Goal: Information Seeking & Learning: Compare options

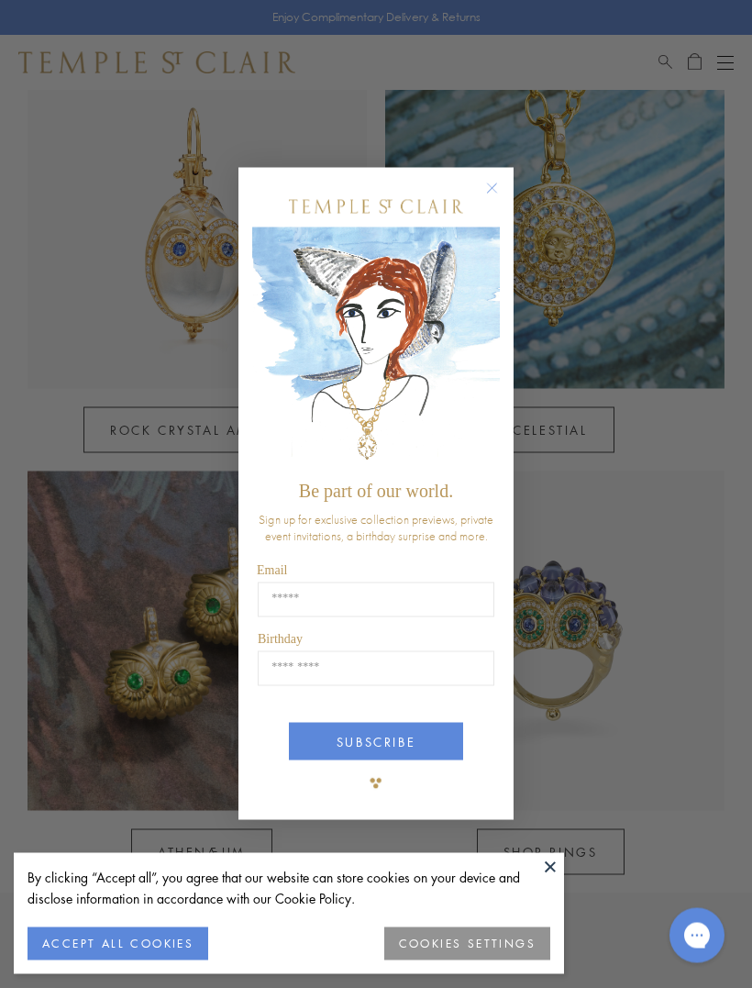
scroll to position [880, 0]
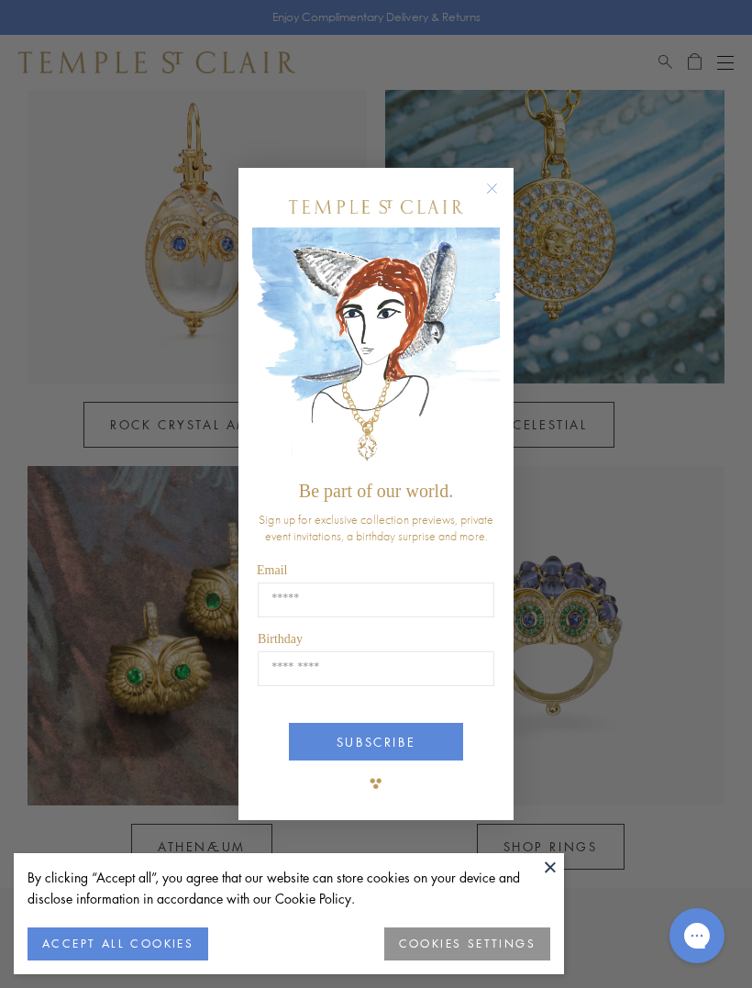
click at [485, 199] on circle "Close dialog" at bounding box center [492, 188] width 22 height 22
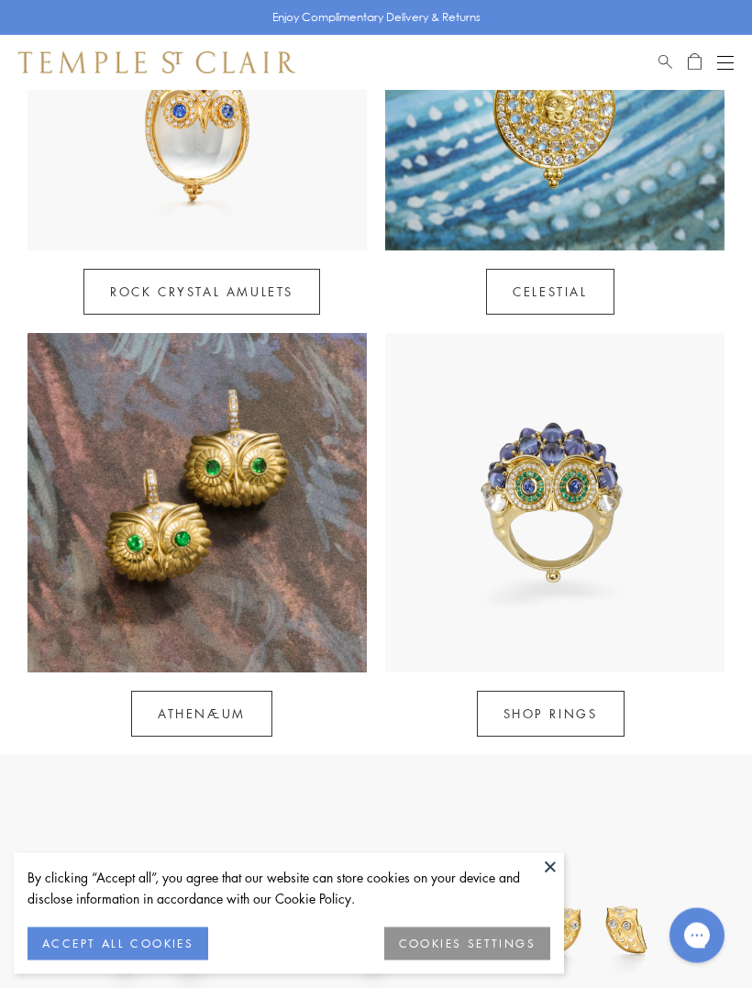
scroll to position [1014, 0]
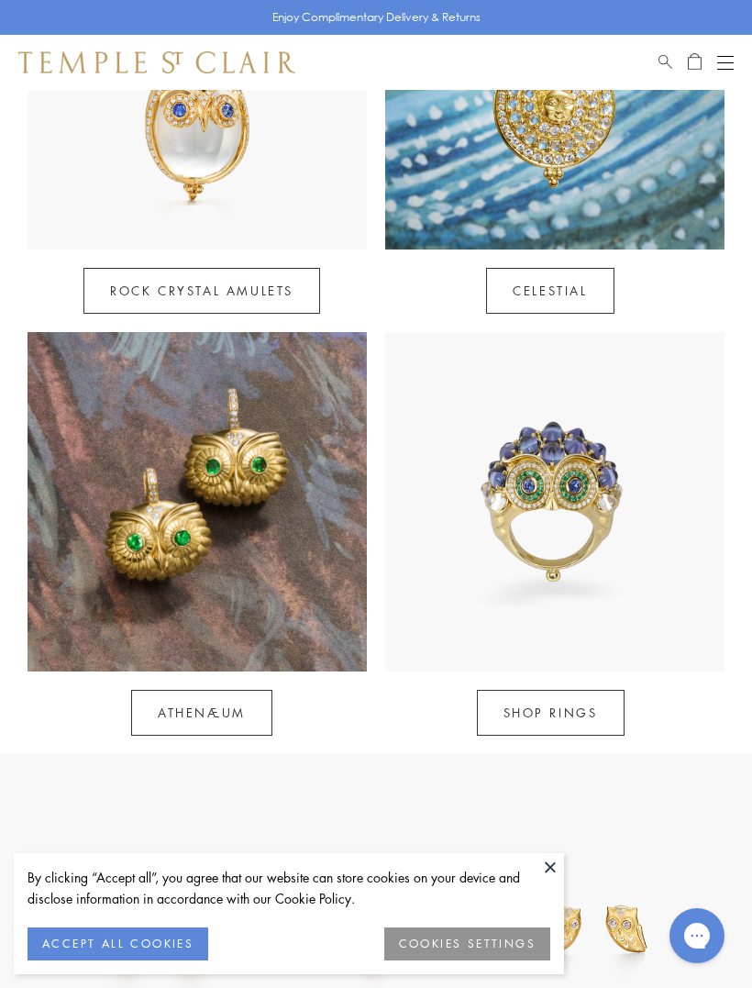
click at [108, 542] on img at bounding box center [197, 501] width 339 height 339
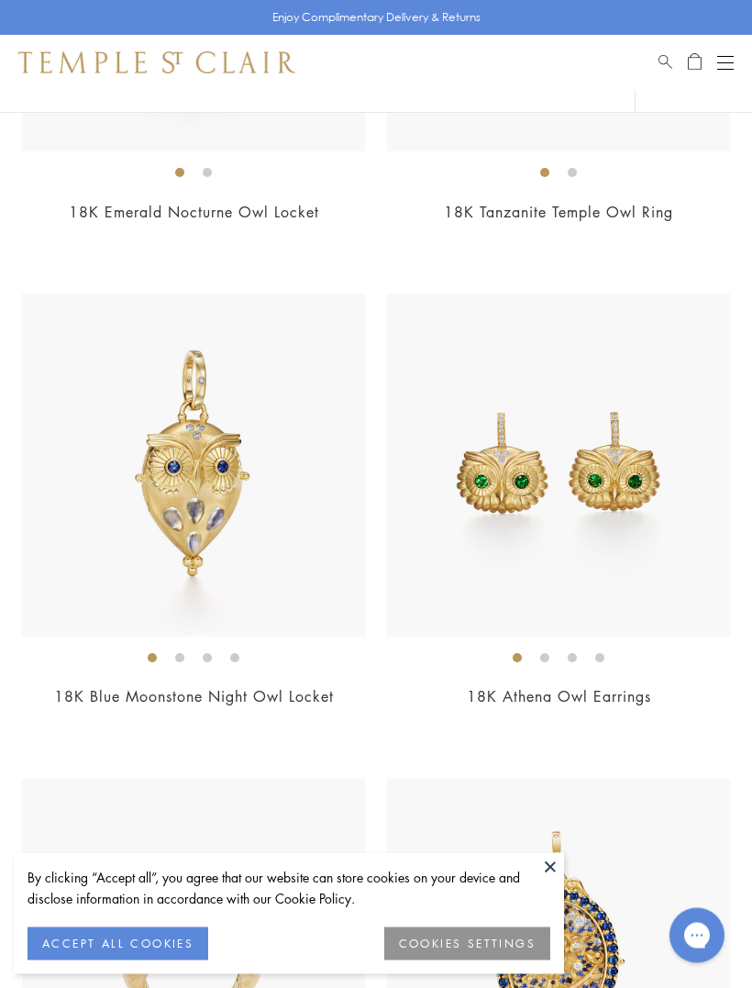
scroll to position [706, 0]
click at [611, 446] on img at bounding box center [558, 464] width 343 height 343
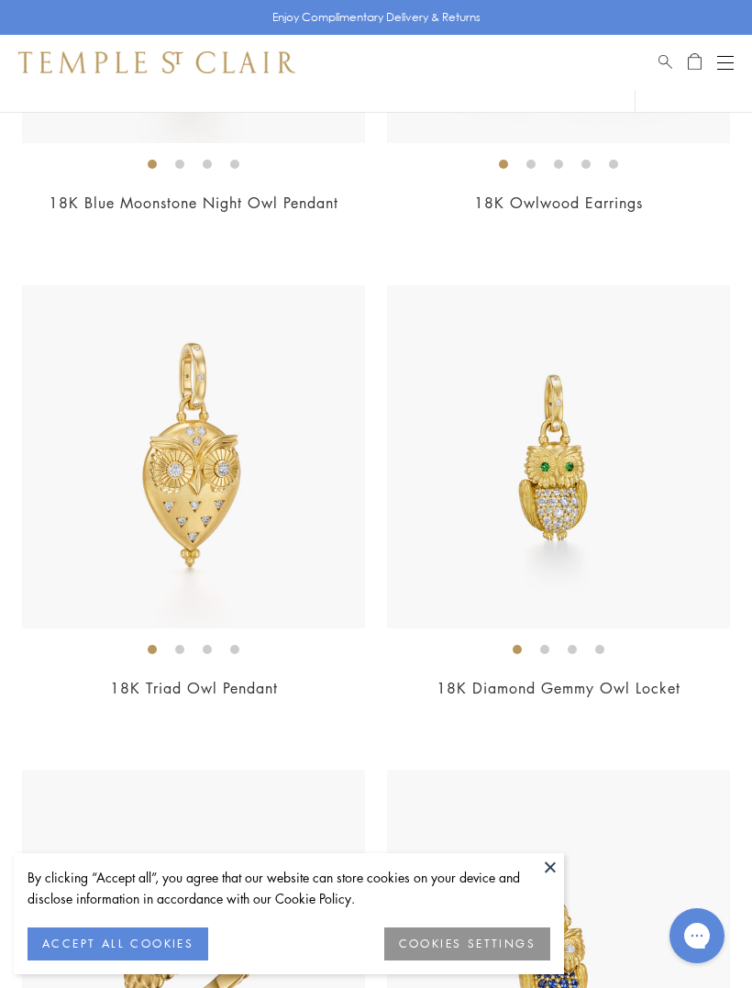
click at [651, 533] on img at bounding box center [558, 456] width 343 height 343
click at [642, 486] on img at bounding box center [558, 456] width 343 height 343
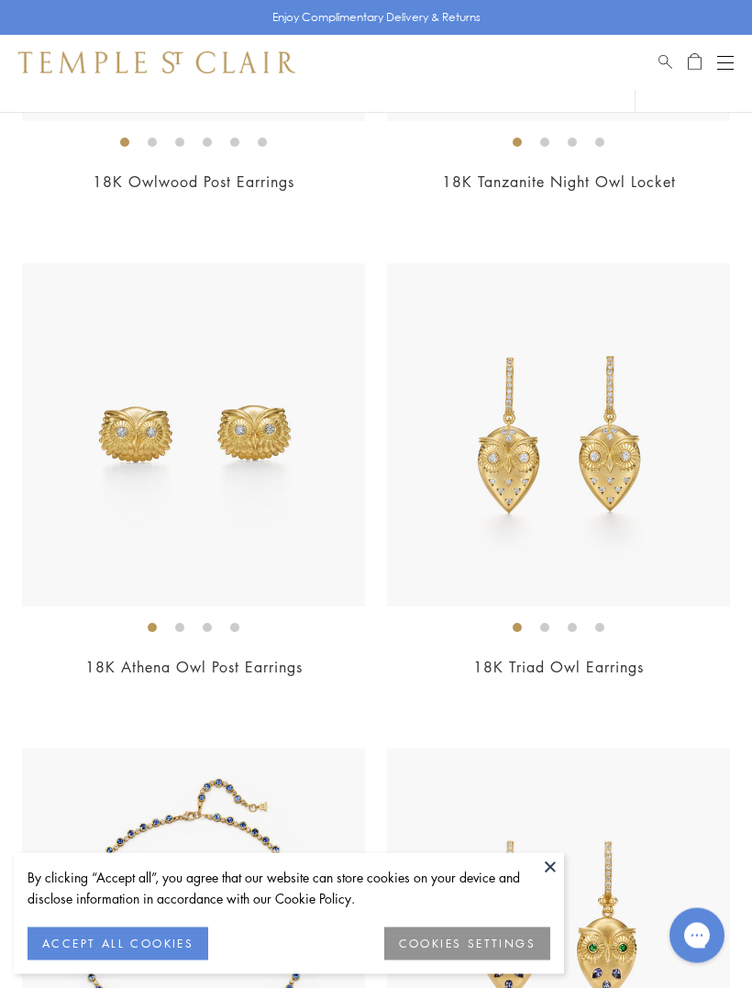
scroll to position [3646, 0]
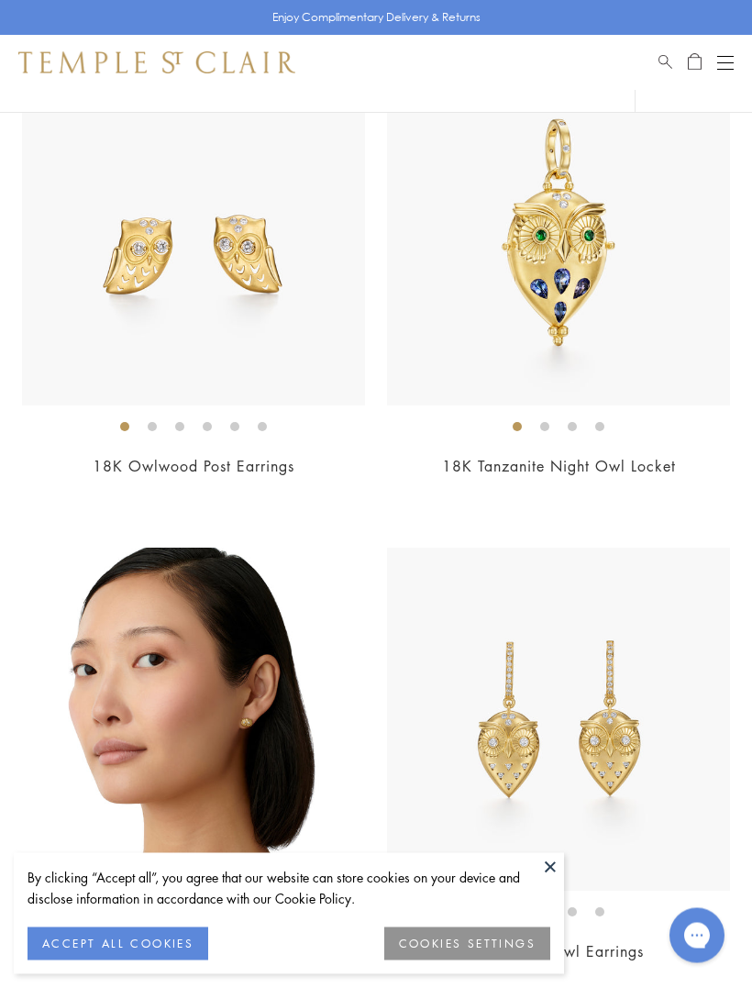
click at [666, 62] on span "Search" at bounding box center [665, 59] width 14 height 16
click at [396, 126] on input "search" at bounding box center [386, 126] width 607 height 21
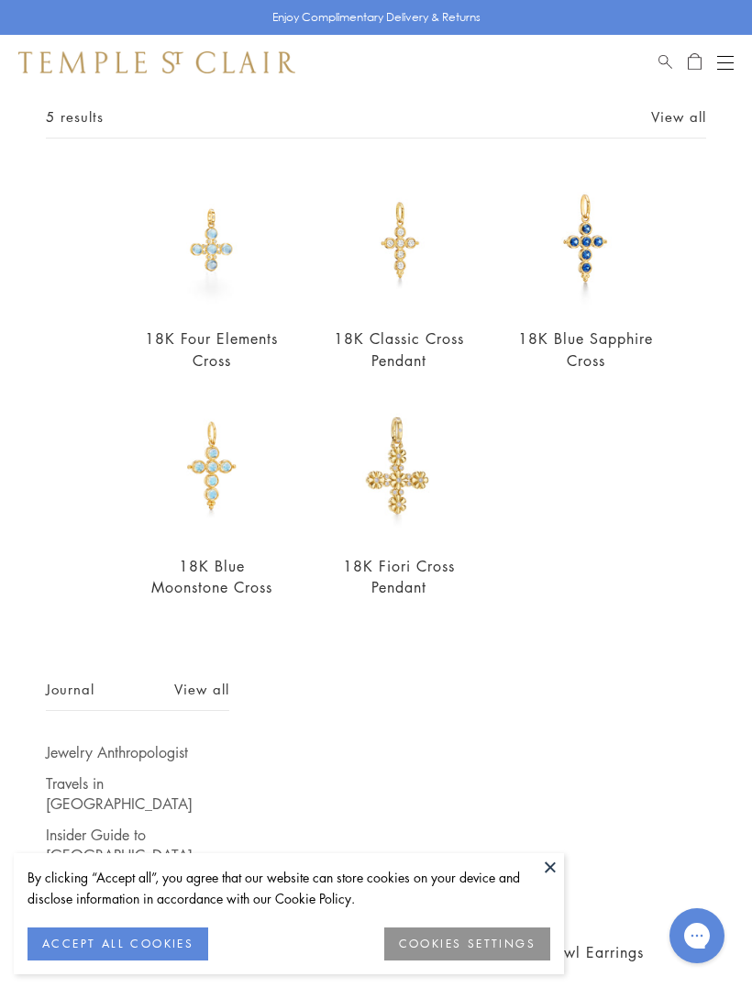
scroll to position [96, 0]
type input "*****"
click at [572, 260] on img at bounding box center [585, 241] width 141 height 141
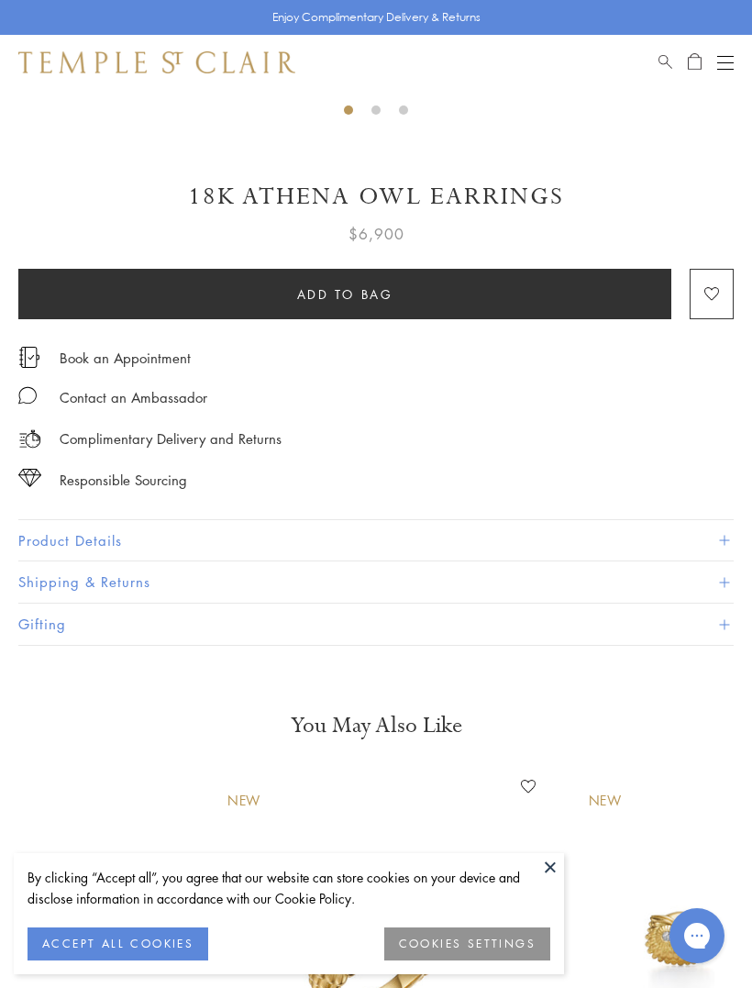
scroll to position [719, 0]
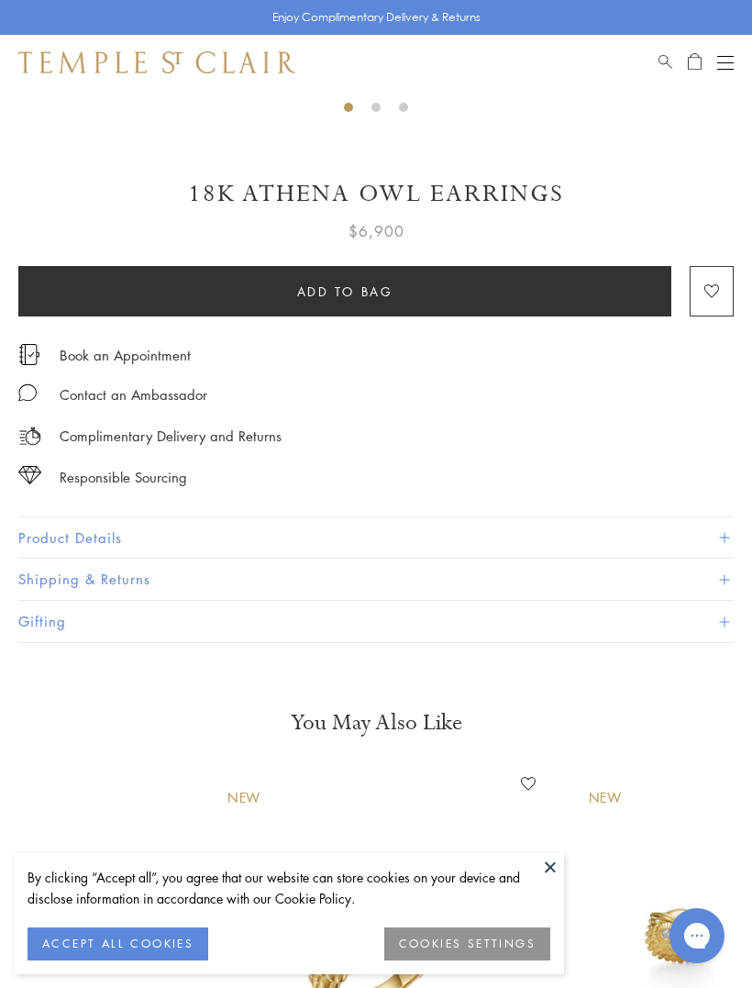
click at [75, 537] on button "Product Details" at bounding box center [375, 537] width 715 height 41
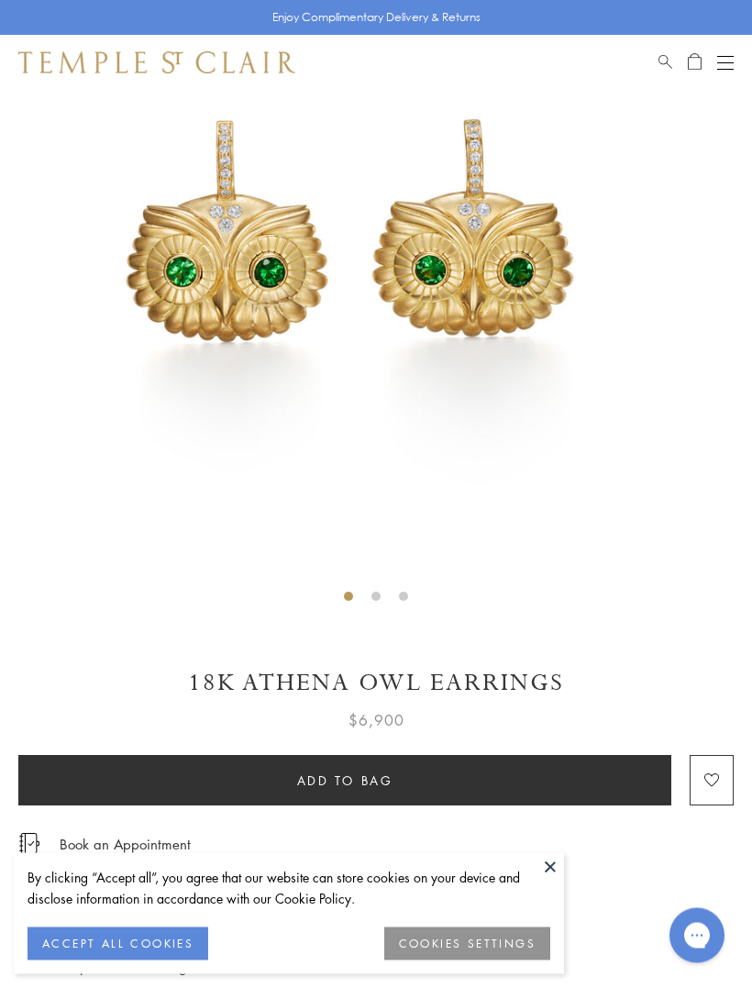
scroll to position [230, 0]
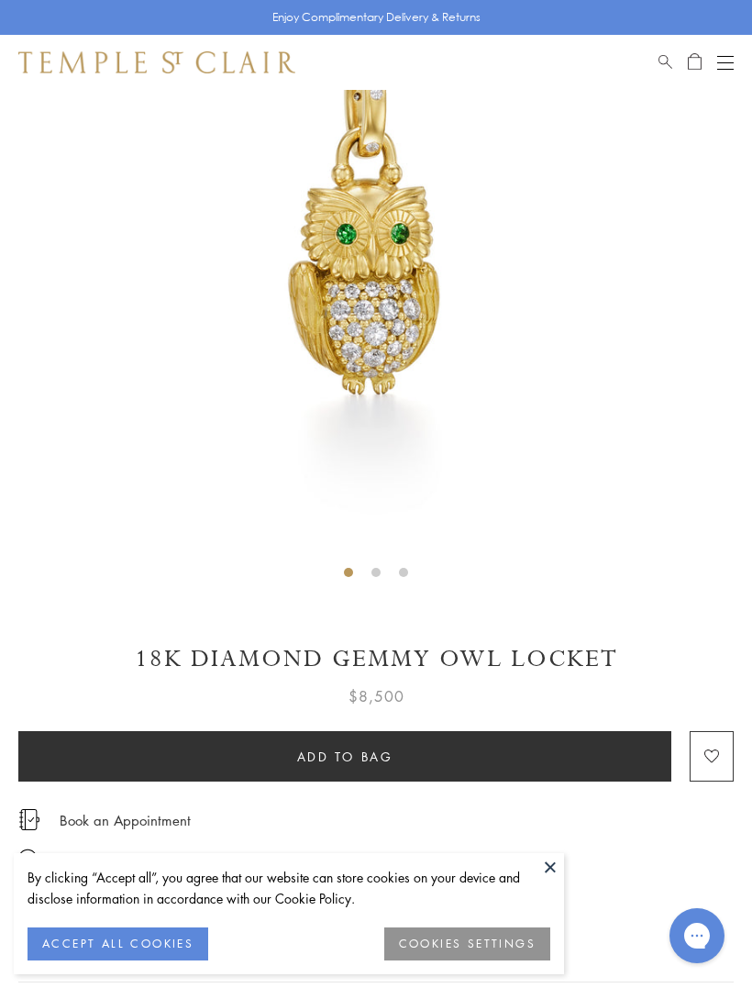
scroll to position [243, 0]
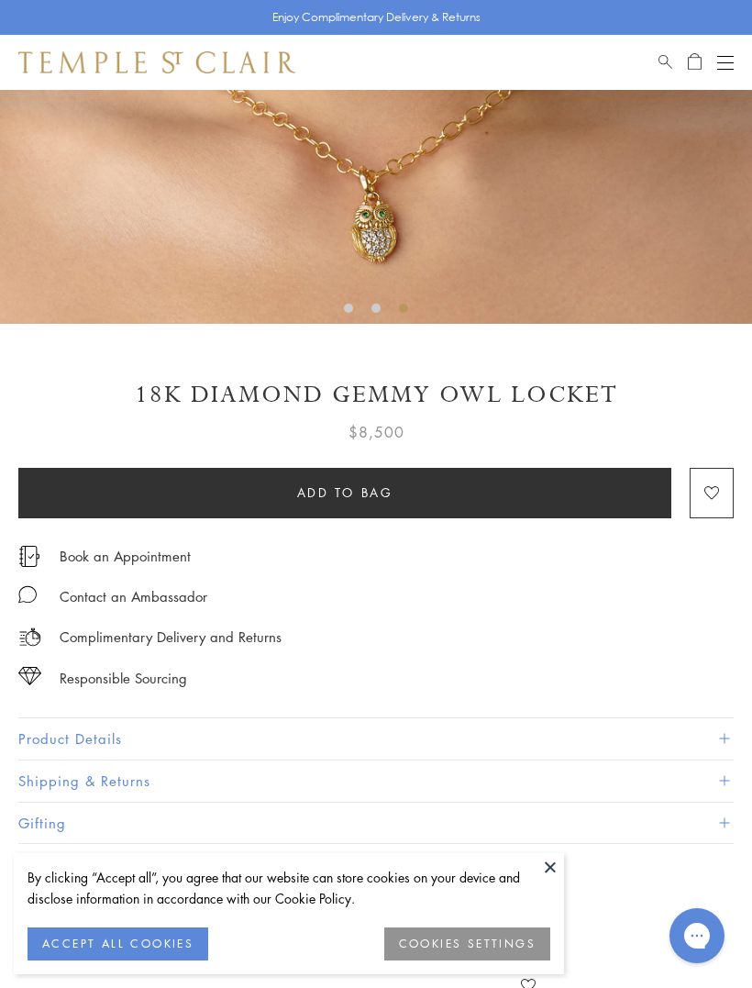
click at [713, 732] on button "Product Details" at bounding box center [375, 738] width 715 height 41
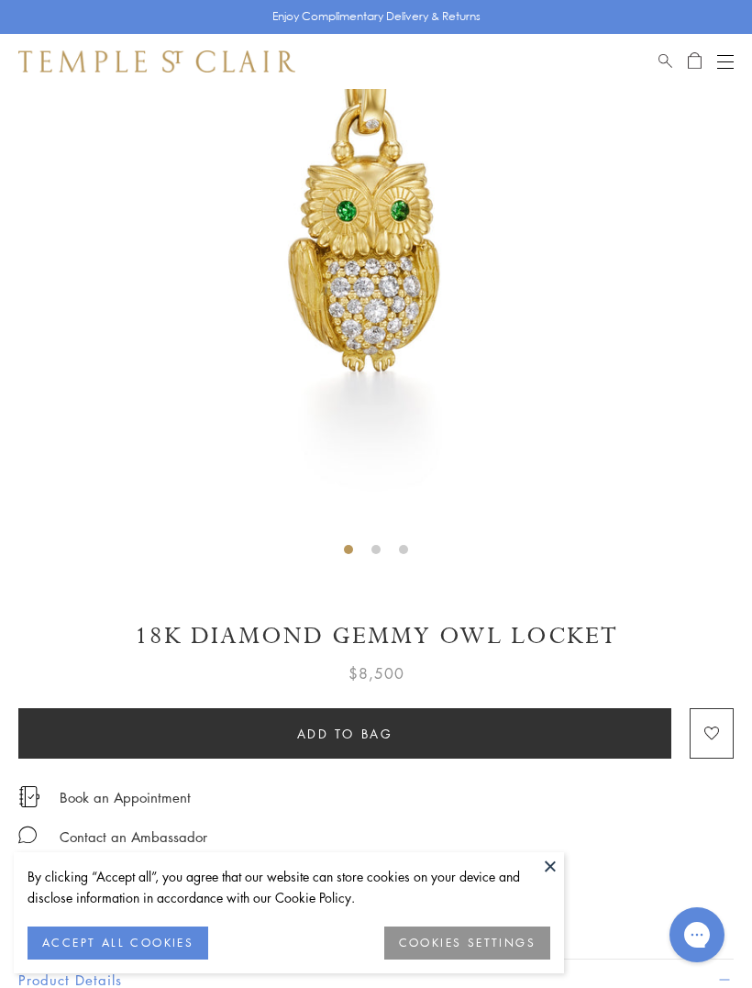
scroll to position [277, 0]
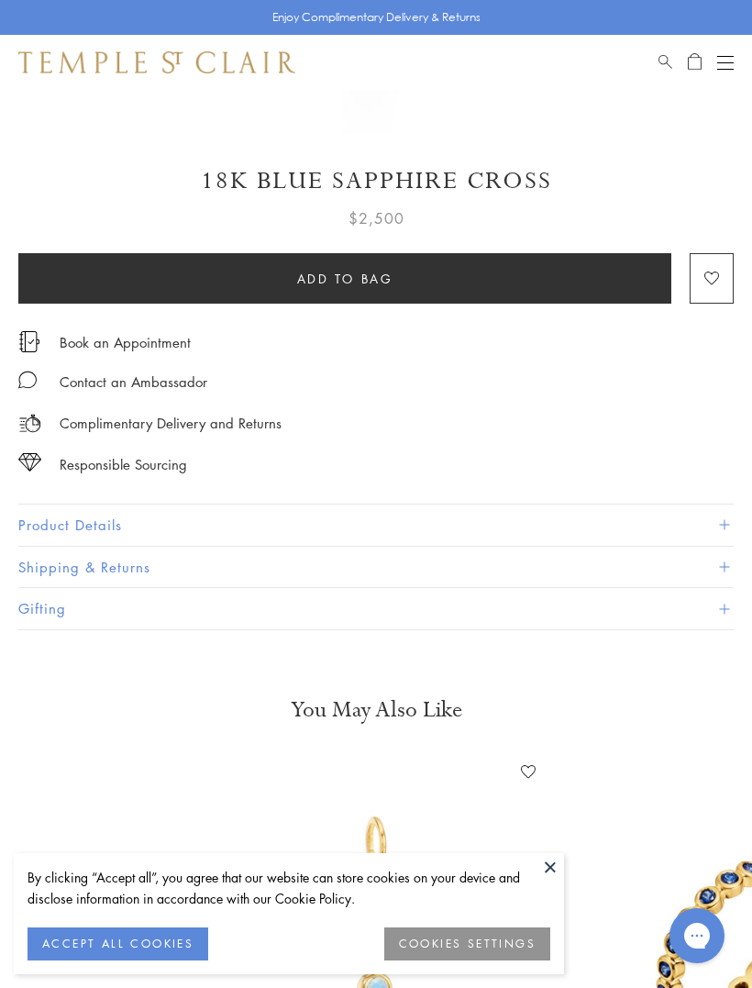
scroll to position [719, 0]
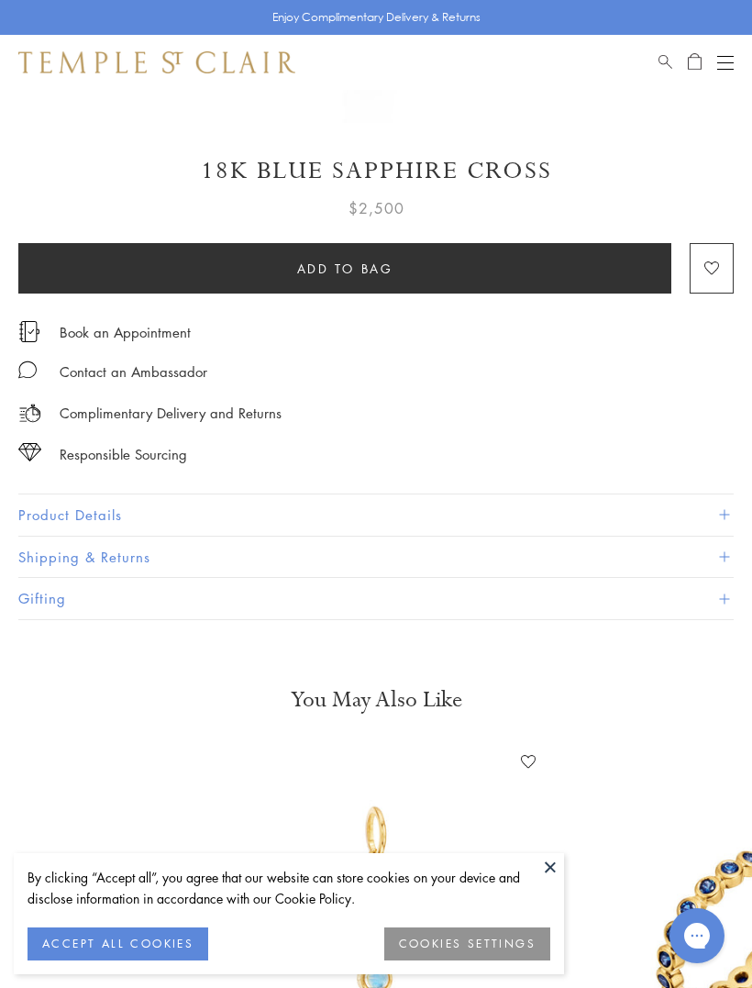
click at [72, 508] on button "Product Details" at bounding box center [375, 514] width 715 height 41
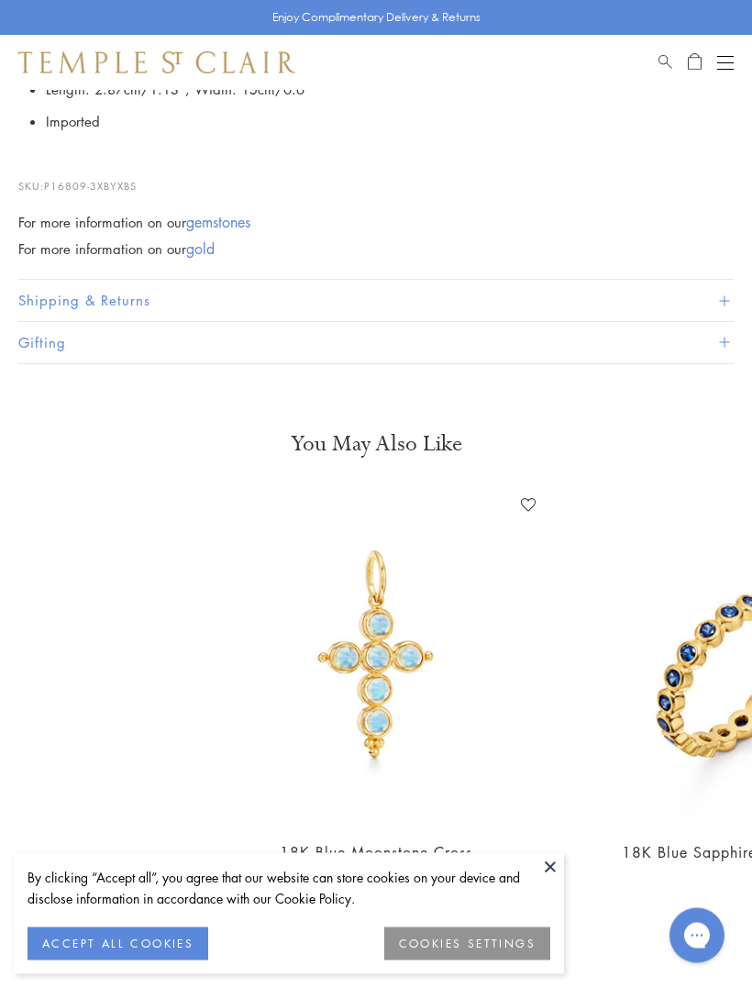
scroll to position [1351, 0]
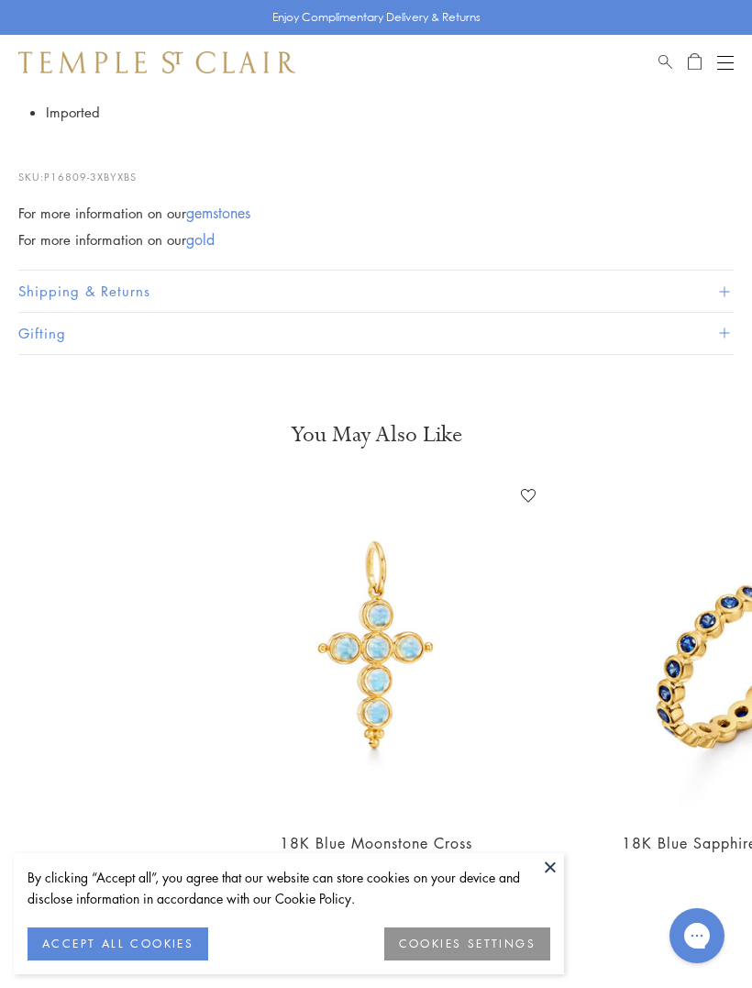
click at [388, 673] on img at bounding box center [376, 648] width 334 height 334
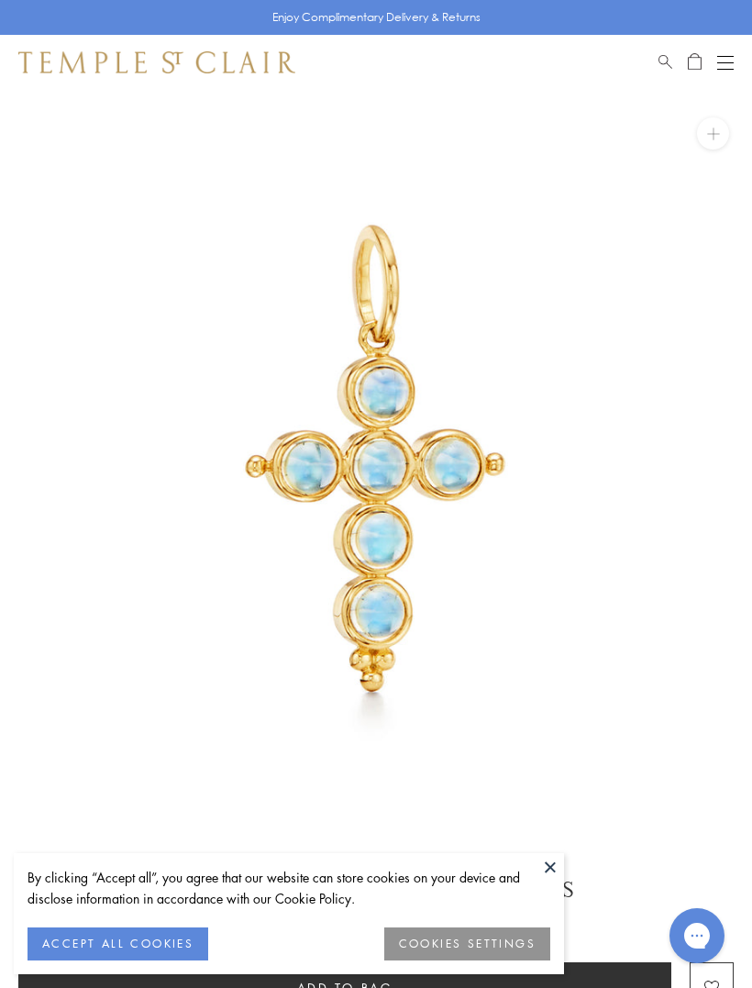
click at [722, 59] on button "Open navigation" at bounding box center [725, 62] width 17 height 22
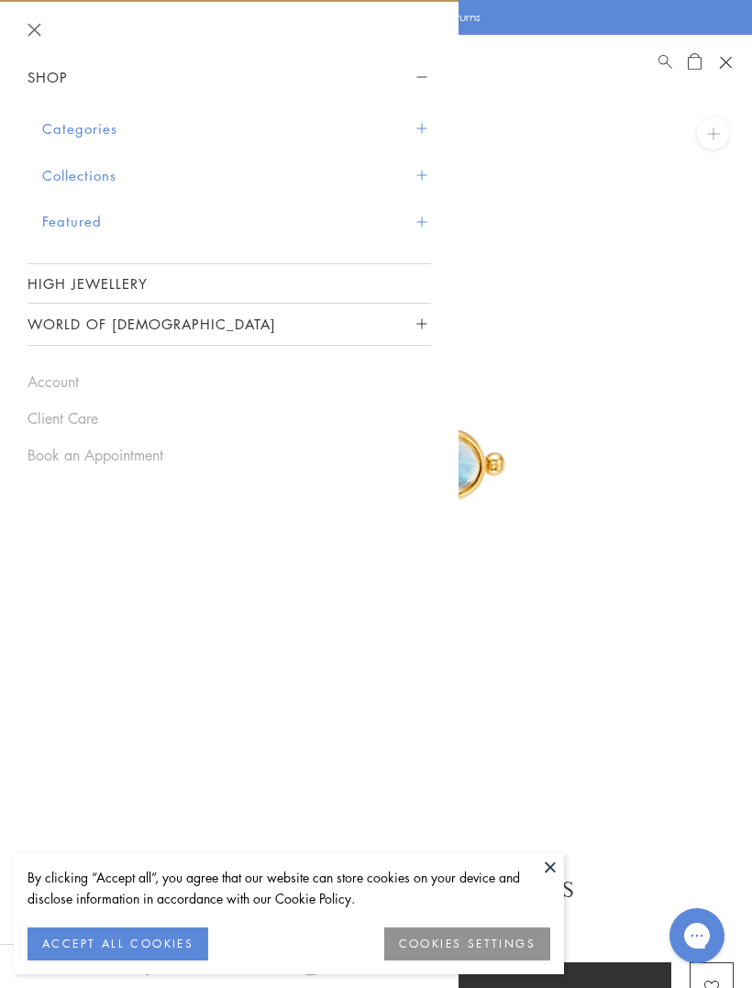
click at [52, 125] on button "Categories" at bounding box center [236, 128] width 389 height 47
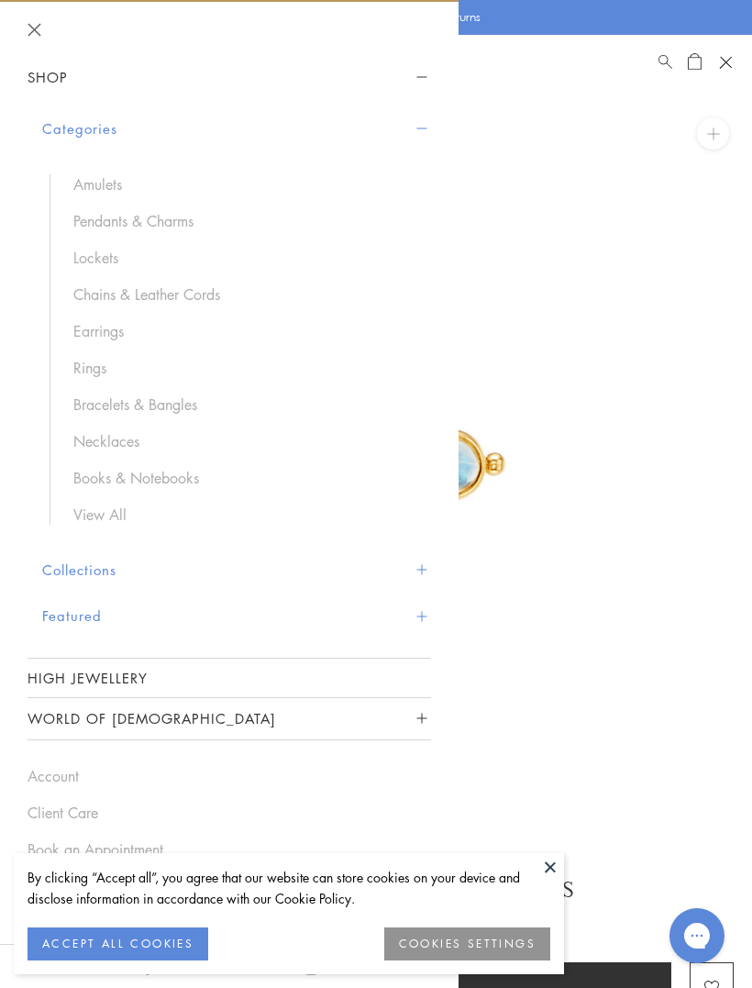
click at [101, 510] on link "View All" at bounding box center [242, 514] width 339 height 20
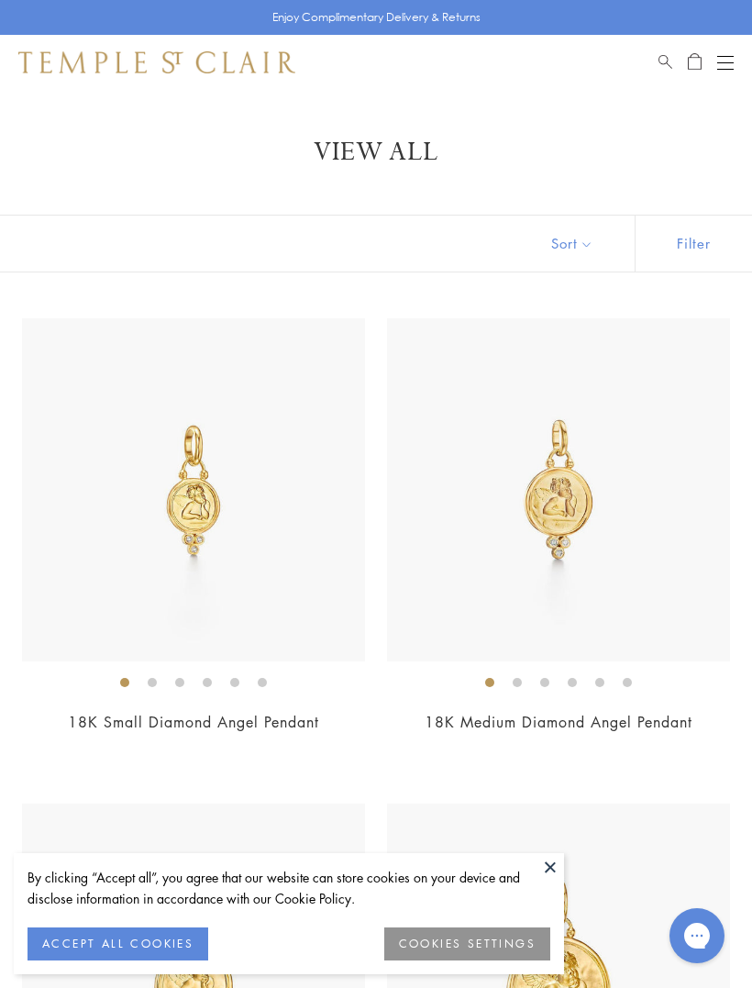
click at [581, 245] on button "Sort" at bounding box center [572, 243] width 125 height 56
click at [569, 243] on button "Sort" at bounding box center [572, 243] width 125 height 56
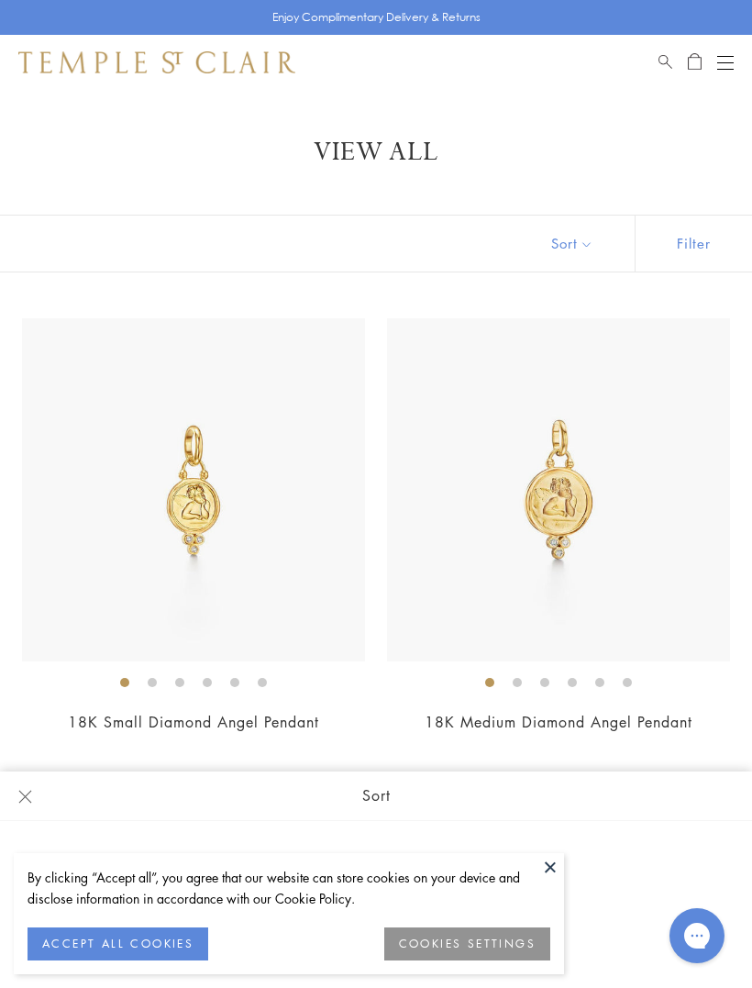
click at [552, 862] on button at bounding box center [550, 867] width 28 height 28
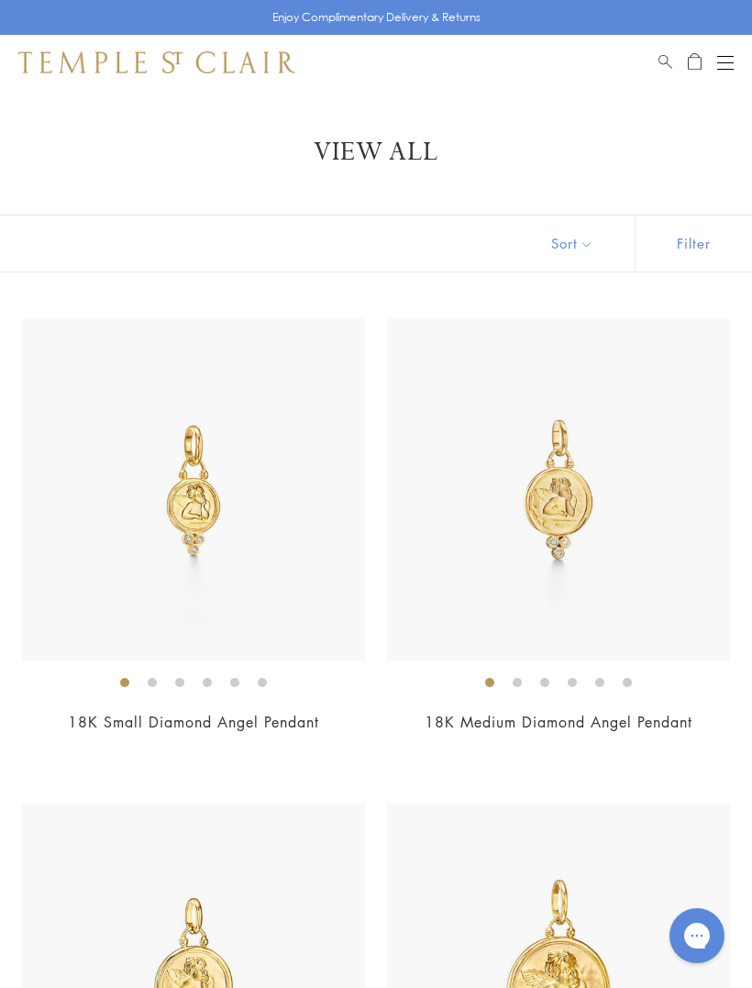
click at [566, 256] on button "Sort" at bounding box center [572, 243] width 125 height 56
click at [591, 238] on button "Sort" at bounding box center [572, 243] width 125 height 56
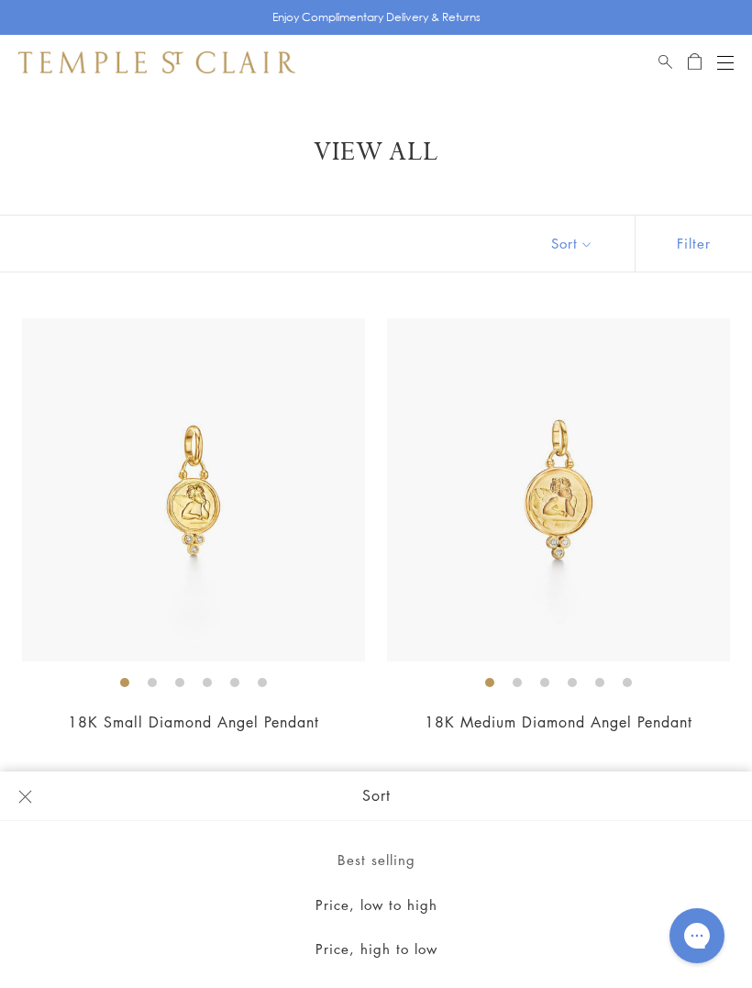
click at [415, 905] on button "Price, low to high" at bounding box center [376, 904] width 752 height 45
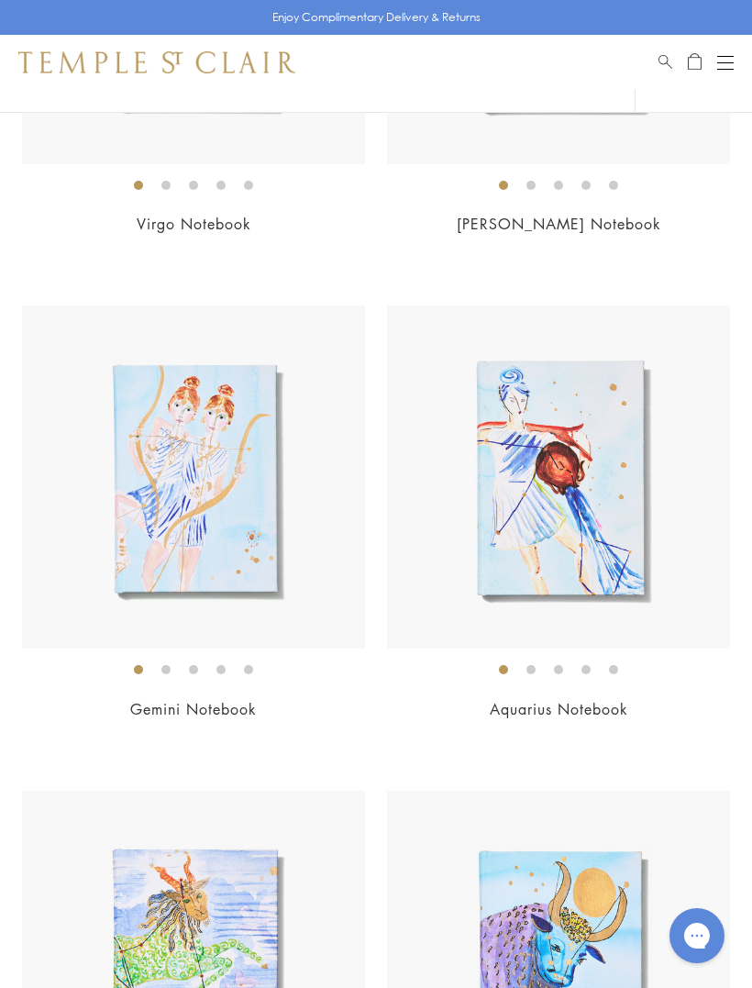
click at [571, 552] on img at bounding box center [558, 476] width 343 height 343
click at [562, 512] on img at bounding box center [558, 476] width 343 height 343
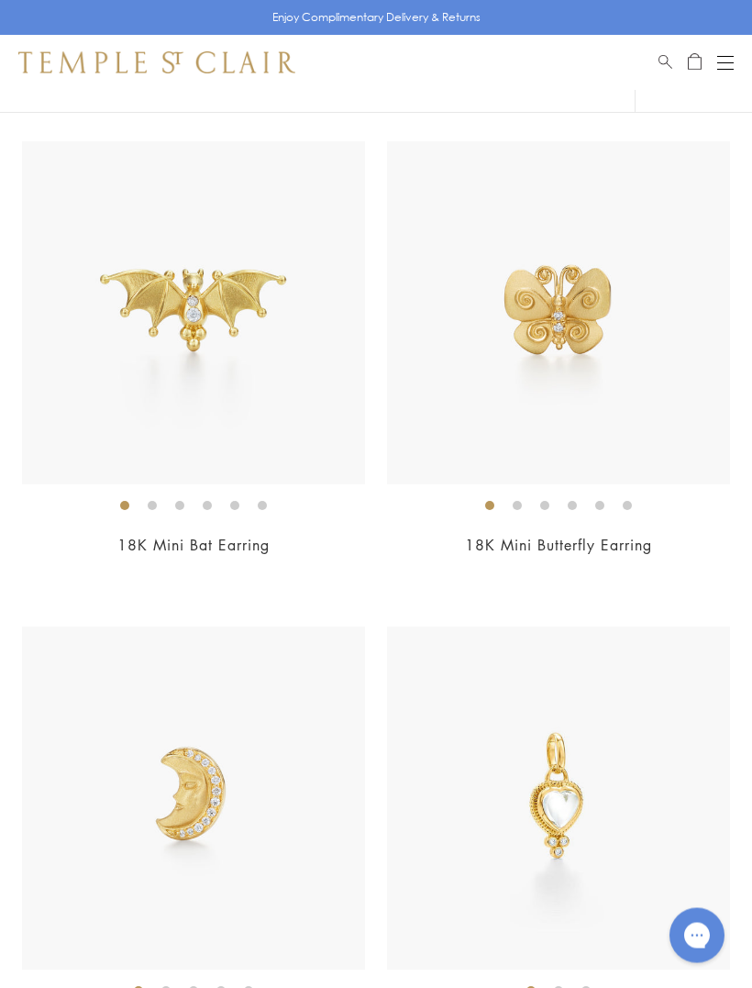
scroll to position [4054, 0]
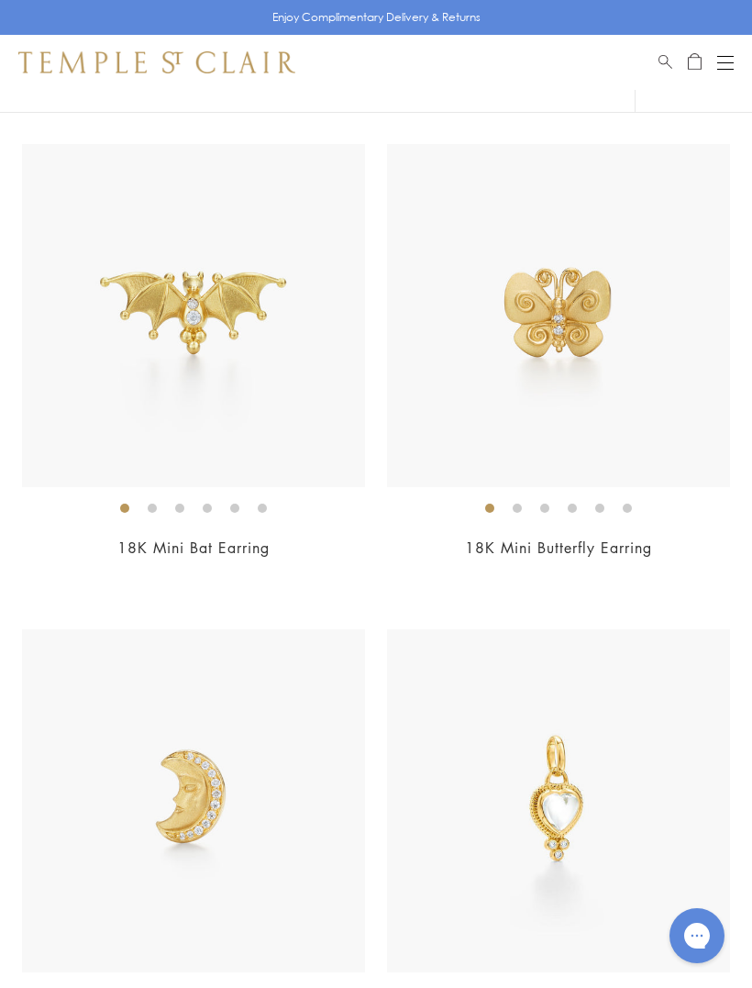
click at [604, 402] on img at bounding box center [558, 315] width 343 height 343
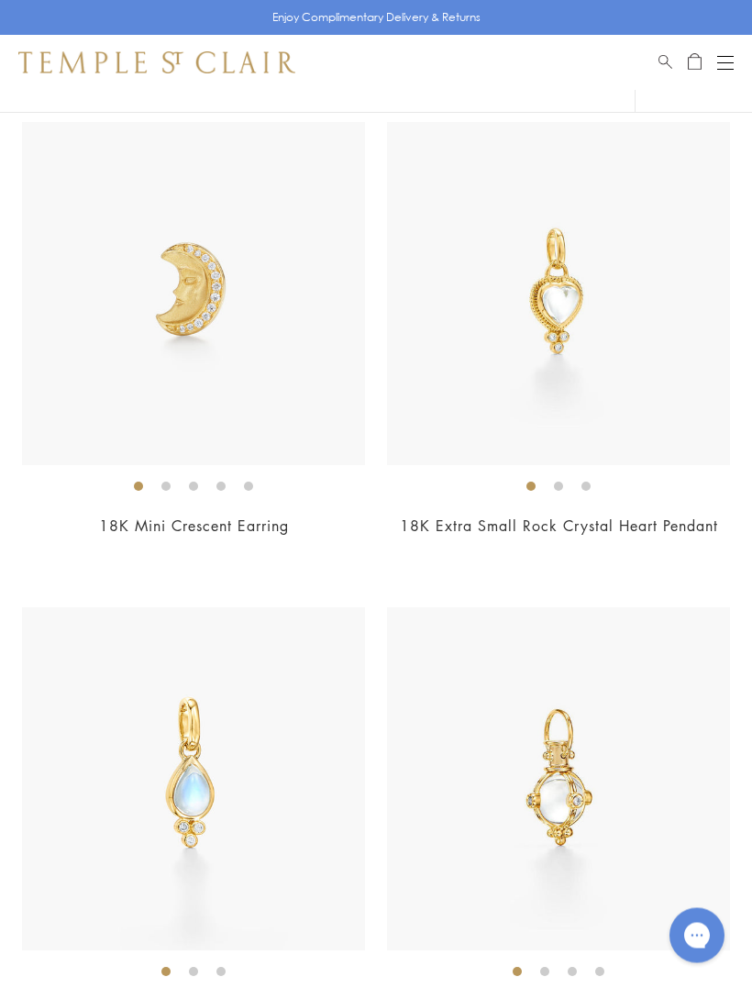
scroll to position [4568, 0]
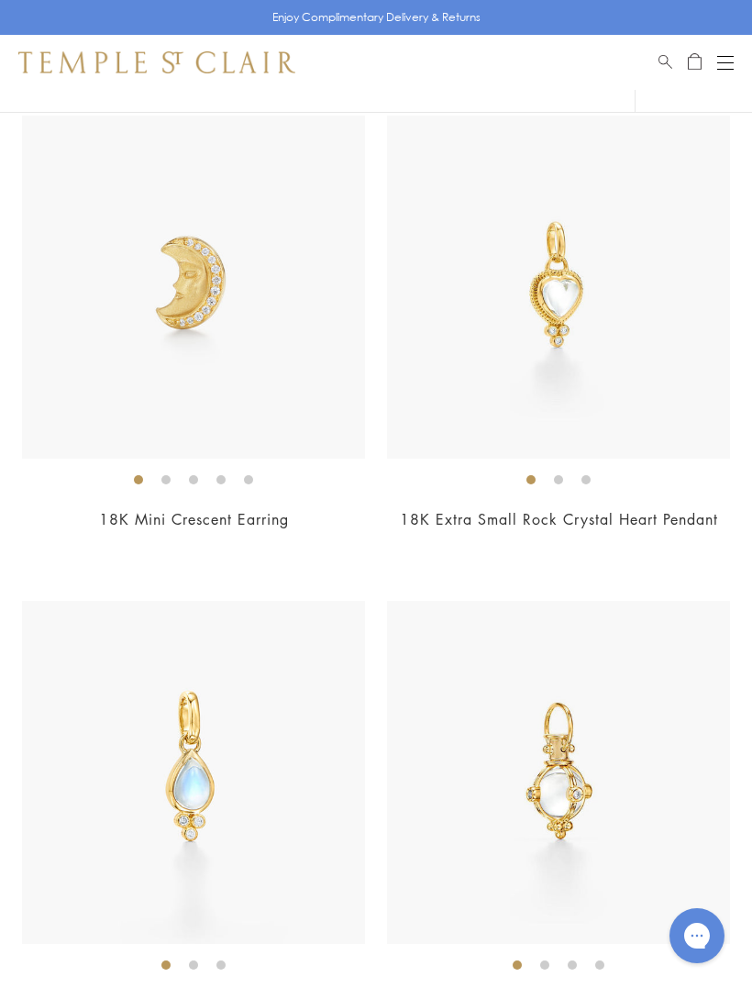
click at [642, 320] on img at bounding box center [558, 287] width 343 height 343
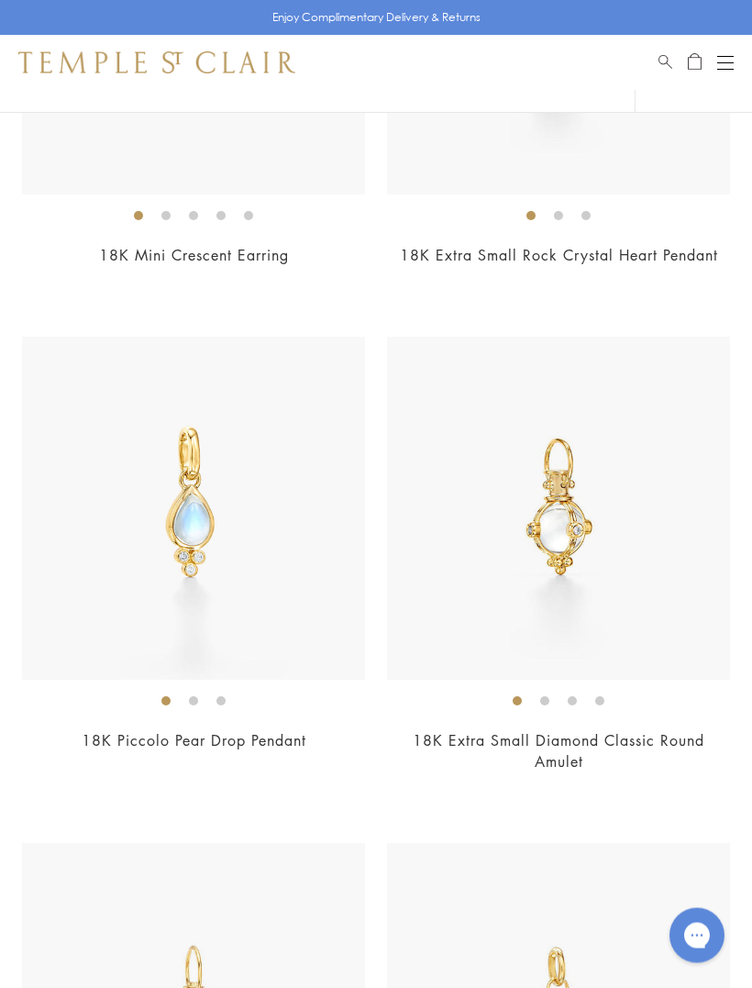
scroll to position [4832, 0]
click at [105, 511] on img at bounding box center [193, 508] width 343 height 343
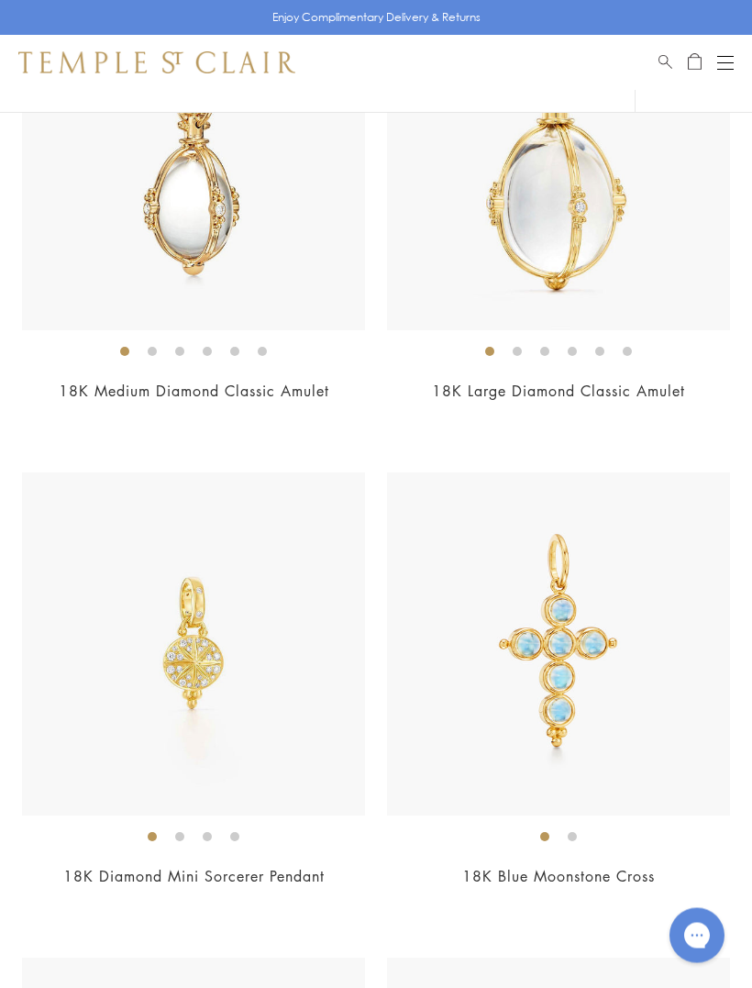
scroll to position [14439, 0]
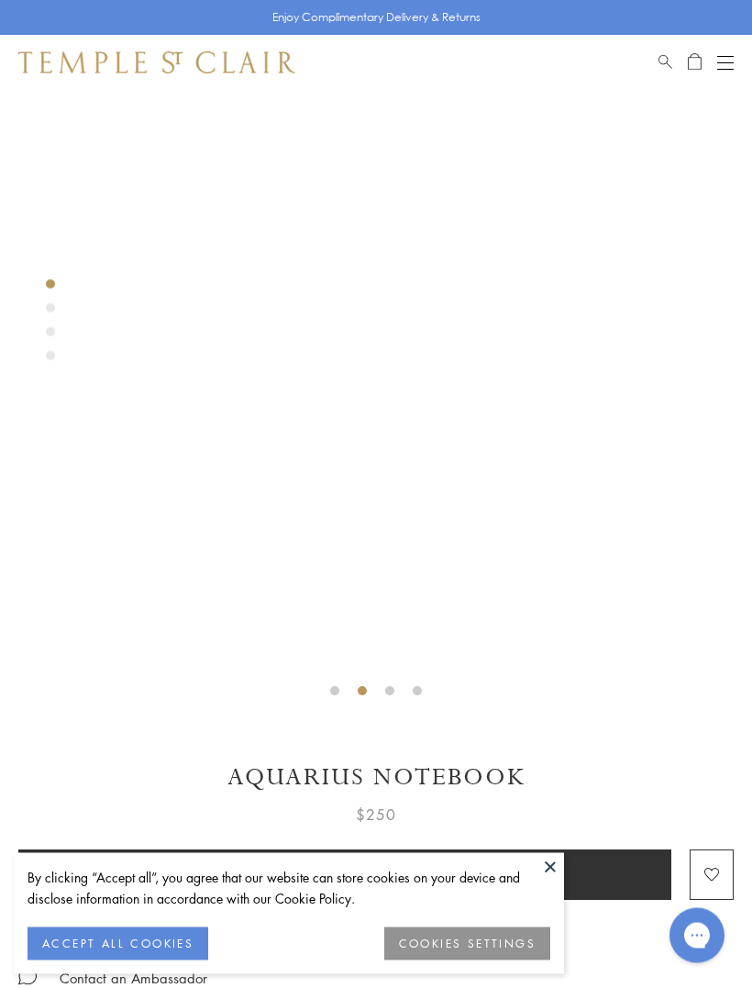
scroll to position [136, 0]
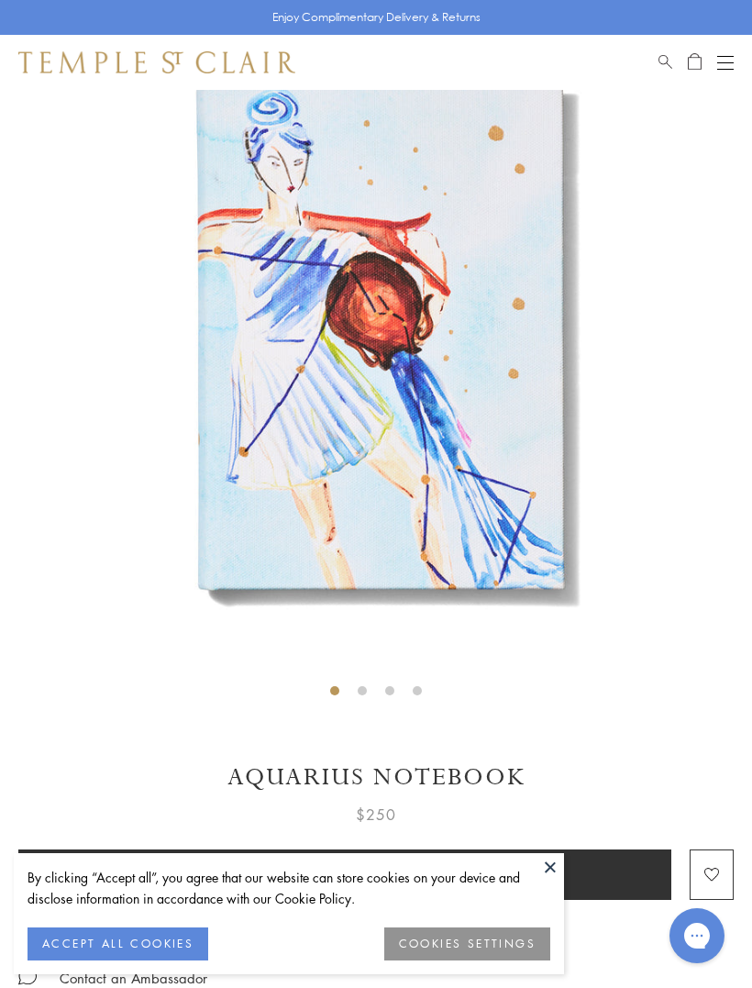
click at [547, 880] on button at bounding box center [550, 867] width 28 height 28
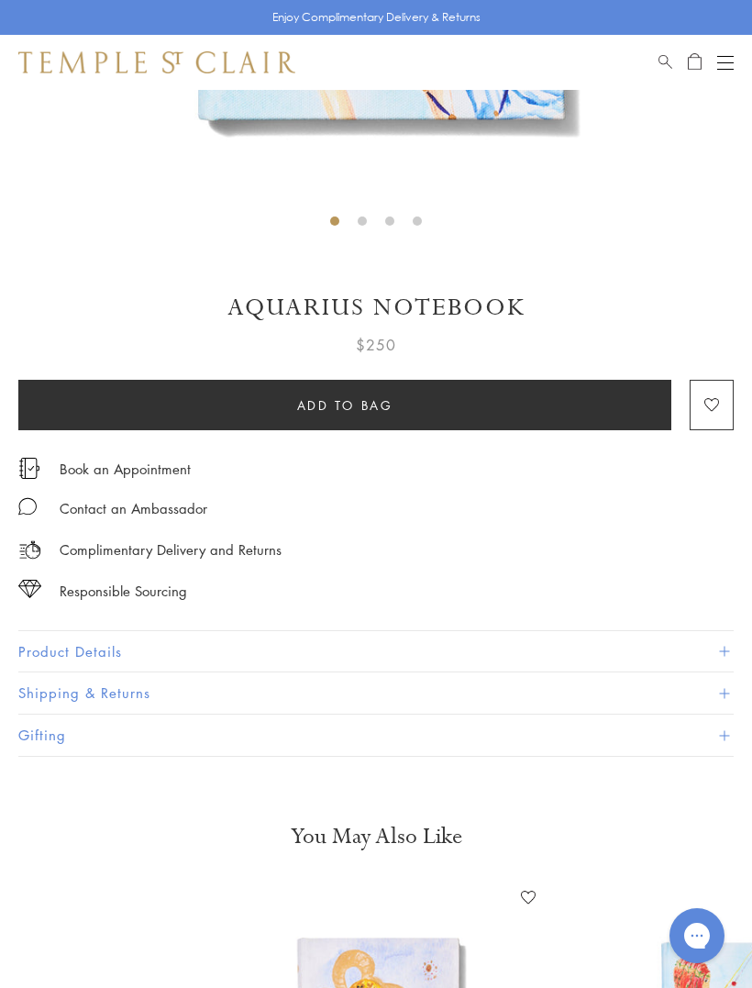
scroll to position [604, 0]
click at [704, 646] on button "Product Details" at bounding box center [375, 652] width 715 height 41
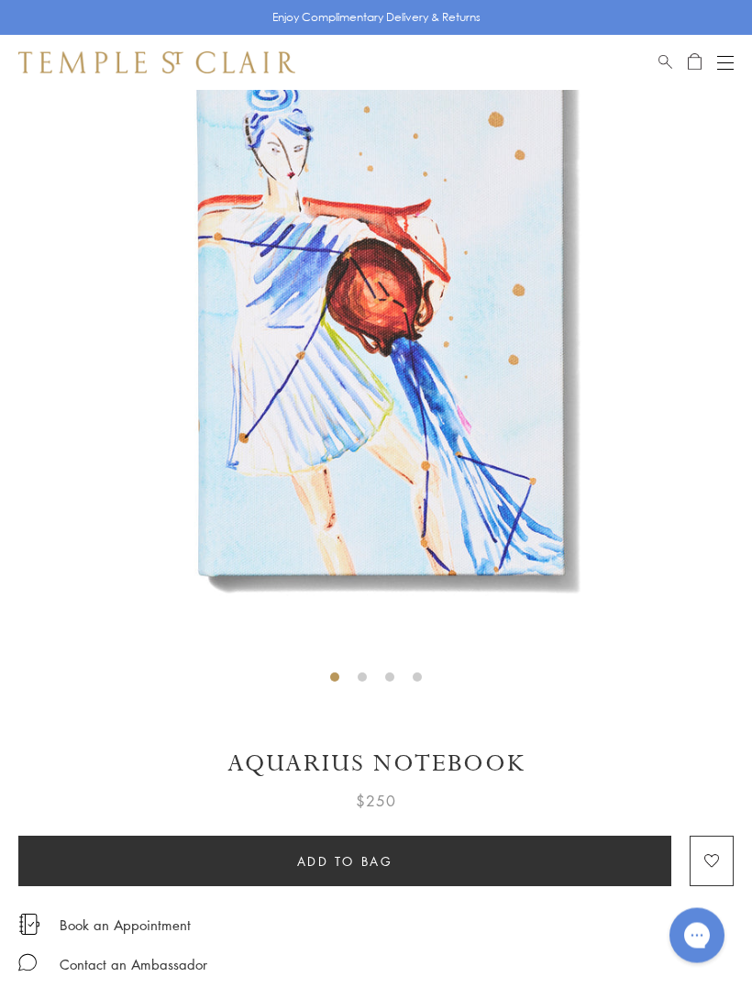
scroll to position [148, 0]
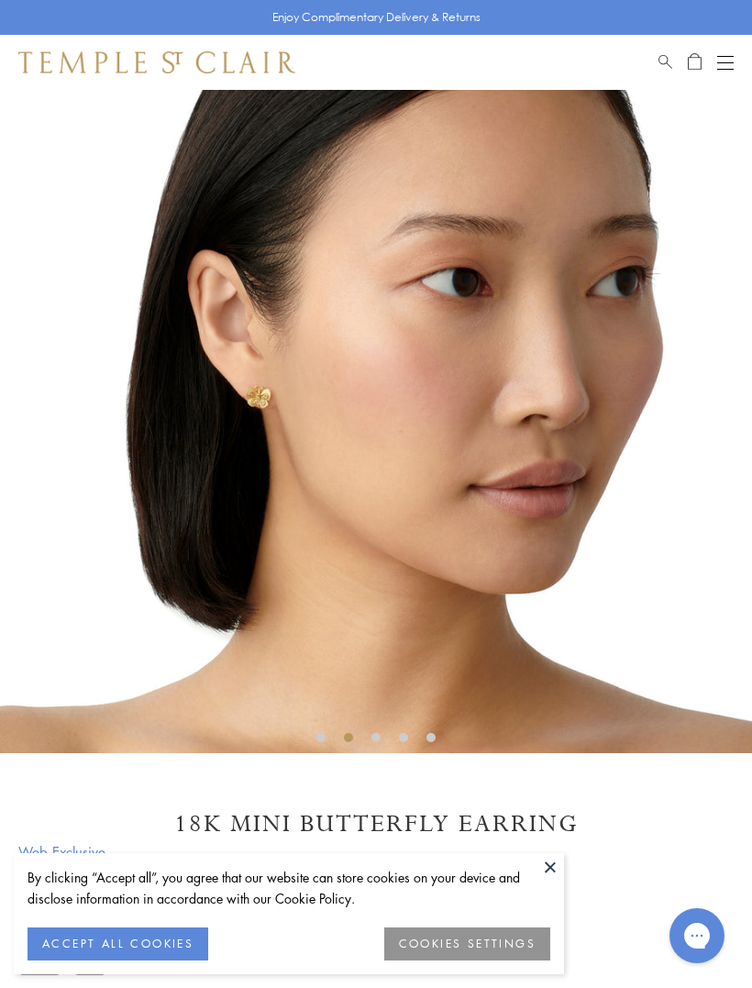
scroll to position [22, 0]
